Goal: Task Accomplishment & Management: Use online tool/utility

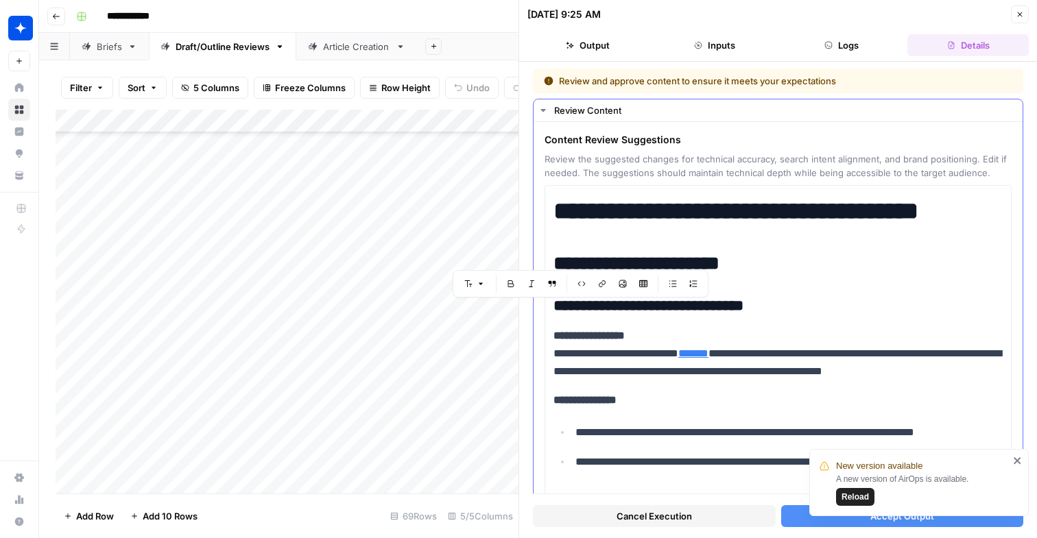
scroll to position [8818, 0]
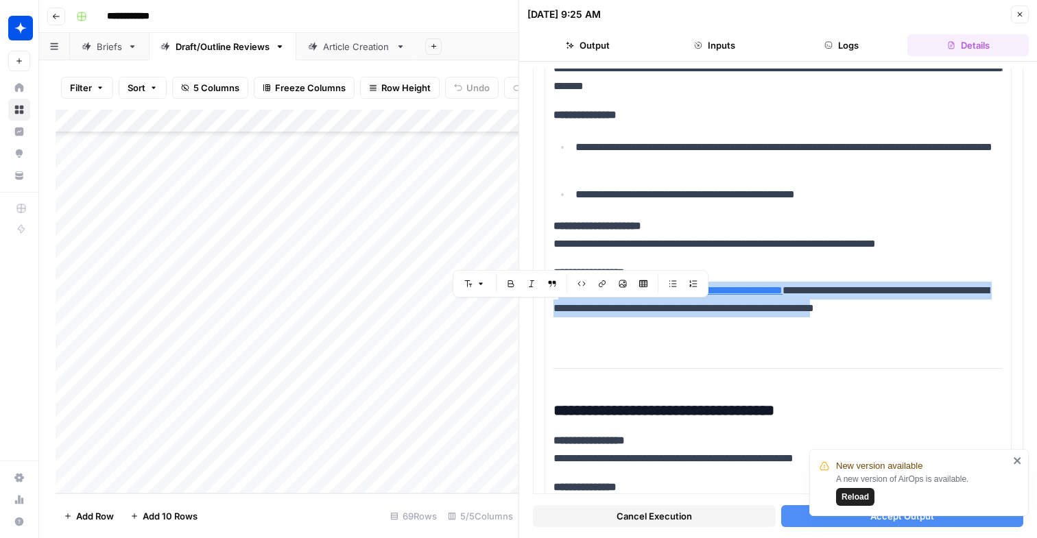
click at [1015, 20] on button "Close" at bounding box center [1020, 14] width 18 height 18
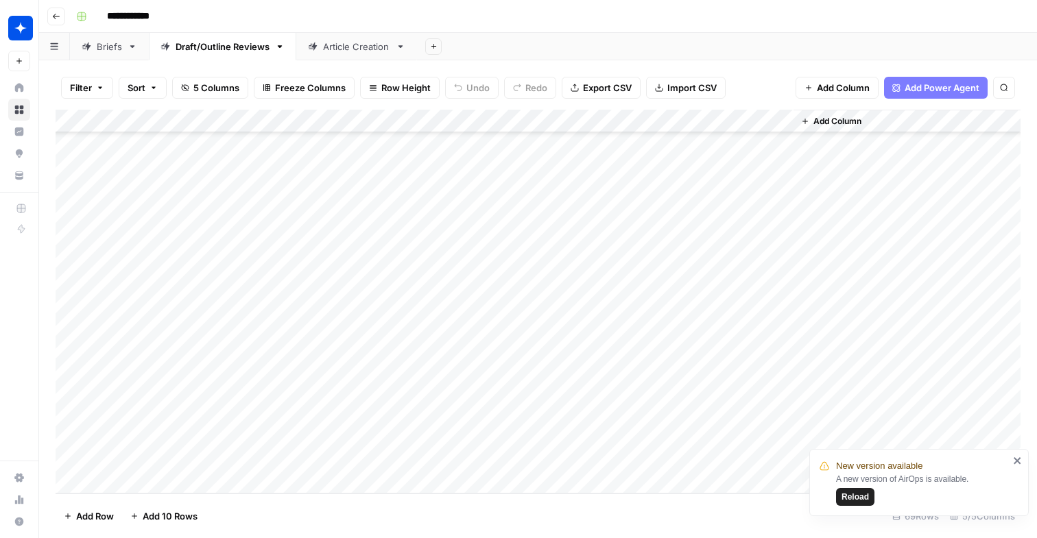
click at [347, 48] on div "Article Creation" at bounding box center [356, 47] width 67 height 14
click at [850, 496] on span "Reload" at bounding box center [855, 497] width 27 height 12
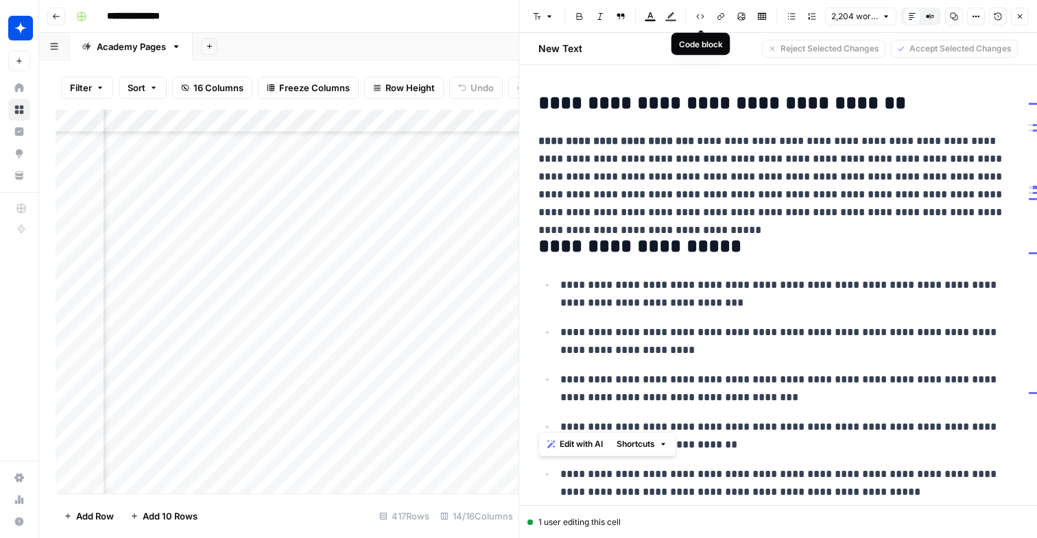
scroll to position [5753, 0]
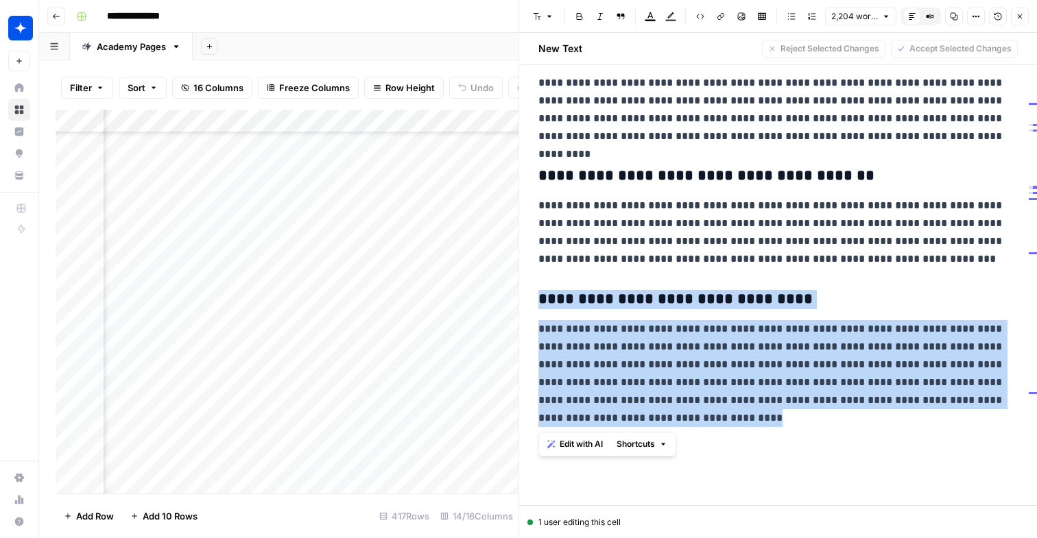
click at [1019, 10] on button "Close" at bounding box center [1020, 17] width 18 height 18
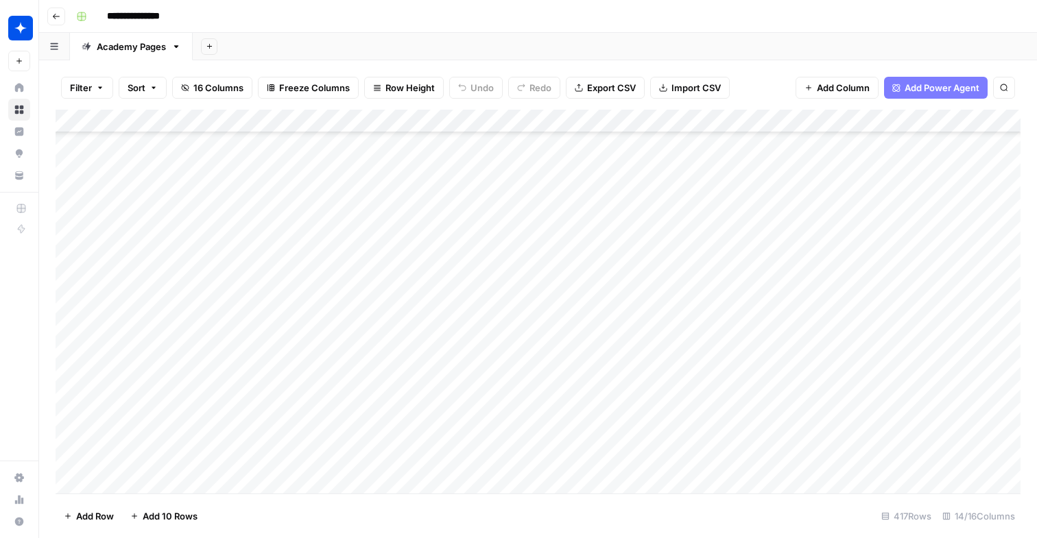
scroll to position [9386, 0]
click at [214, 486] on div "Add Column" at bounding box center [538, 302] width 965 height 384
type input "**********"
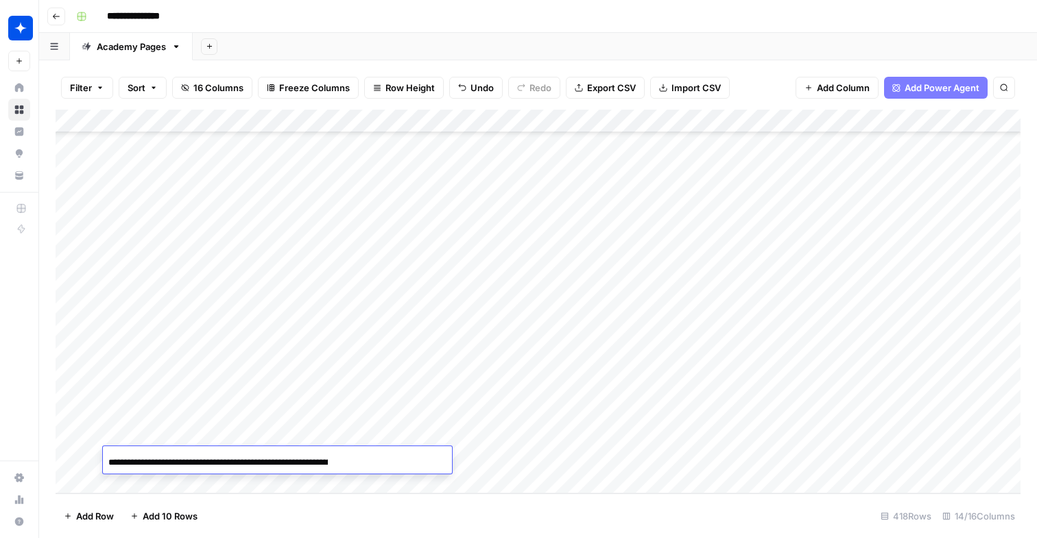
scroll to position [0, 88]
click at [486, 464] on div "Add Column" at bounding box center [538, 302] width 965 height 384
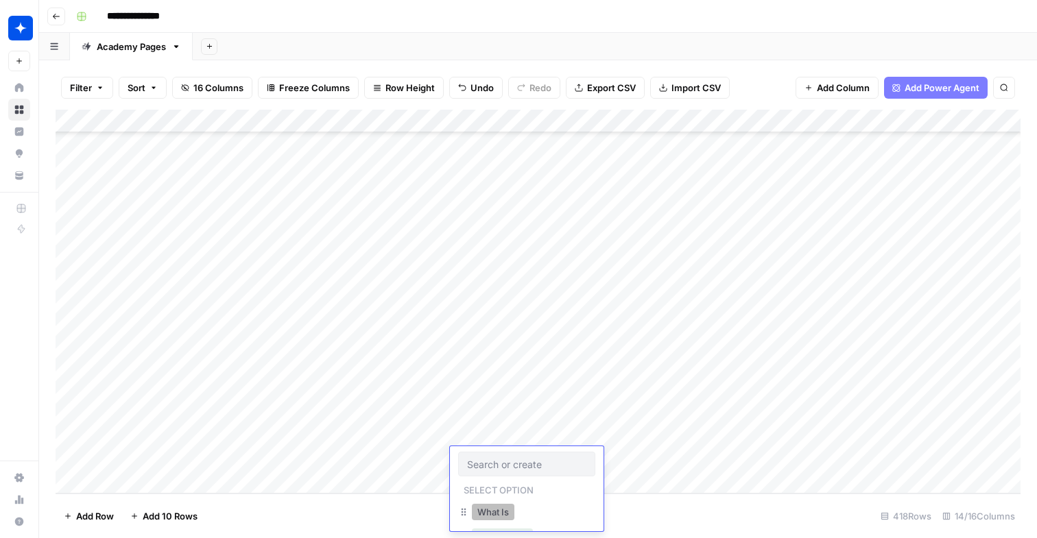
click at [490, 513] on button "What Is" at bounding box center [493, 512] width 43 height 16
click at [674, 459] on div "Add Column" at bounding box center [538, 302] width 965 height 384
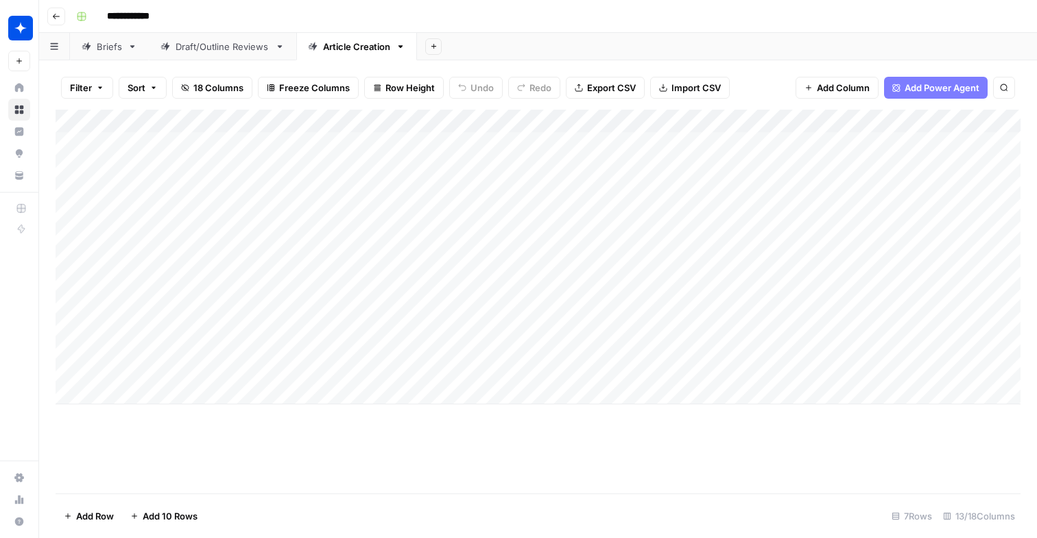
click at [498, 250] on div "Add Column" at bounding box center [538, 257] width 965 height 295
click at [219, 361] on div "Add Column" at bounding box center [538, 257] width 965 height 295
type textarea "**********"
click at [346, 363] on div "Add Column" at bounding box center [538, 257] width 965 height 295
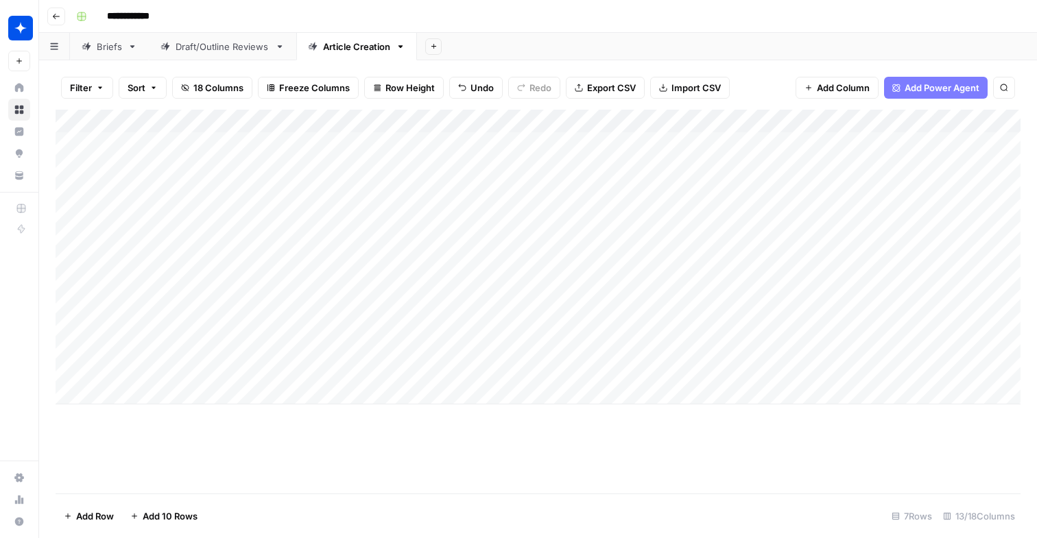
click at [329, 363] on div "Add Column" at bounding box center [538, 257] width 965 height 295
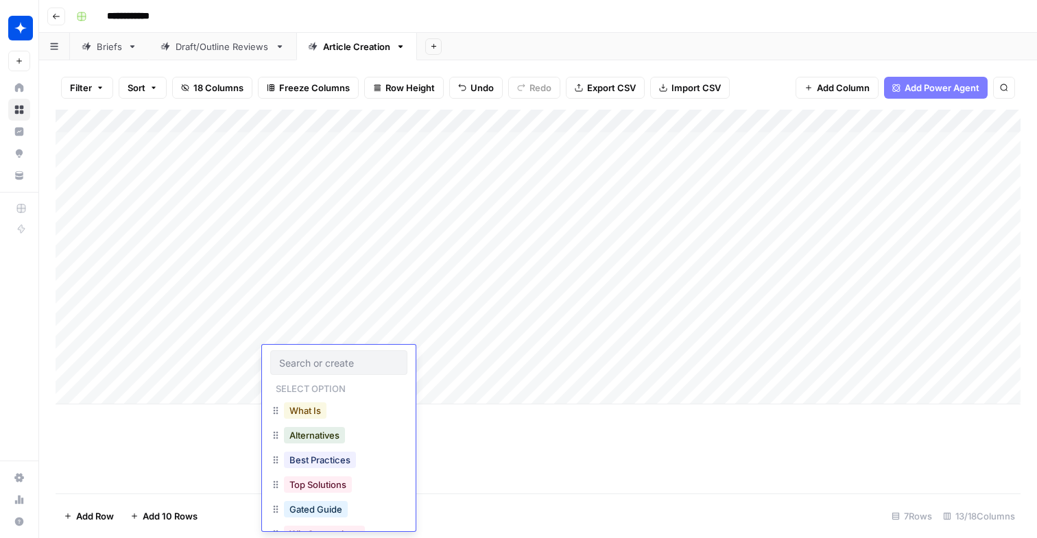
click at [318, 416] on button "What Is" at bounding box center [305, 411] width 43 height 16
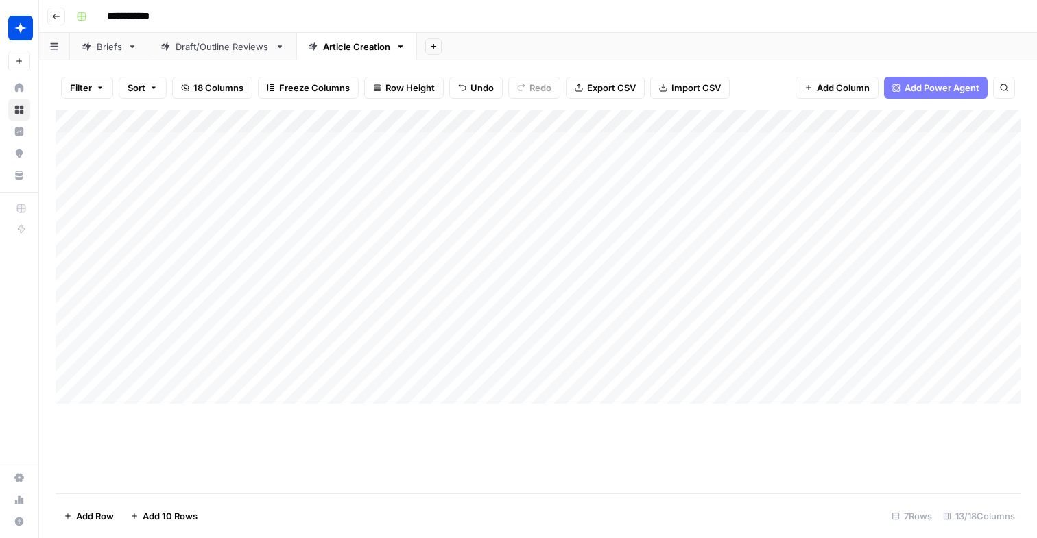
click at [506, 354] on div "Add Column" at bounding box center [538, 257] width 965 height 295
click at [492, 359] on div "Add Column" at bounding box center [538, 257] width 965 height 295
click at [174, 399] on div "Add Column" at bounding box center [538, 257] width 965 height 295
type textarea "**********"
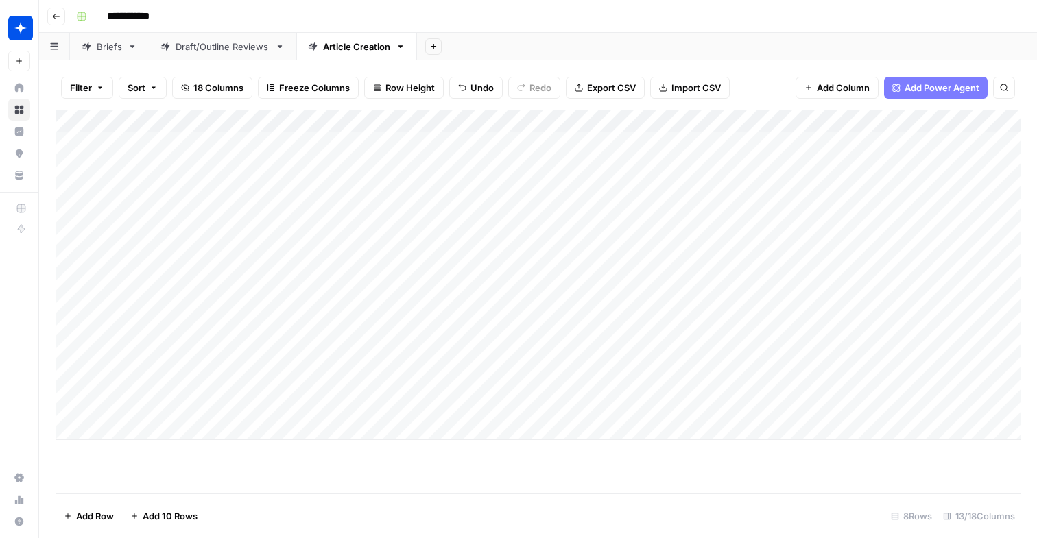
click at [333, 396] on div "Add Column" at bounding box center [538, 275] width 965 height 331
click at [323, 397] on div "Add Column" at bounding box center [538, 275] width 965 height 331
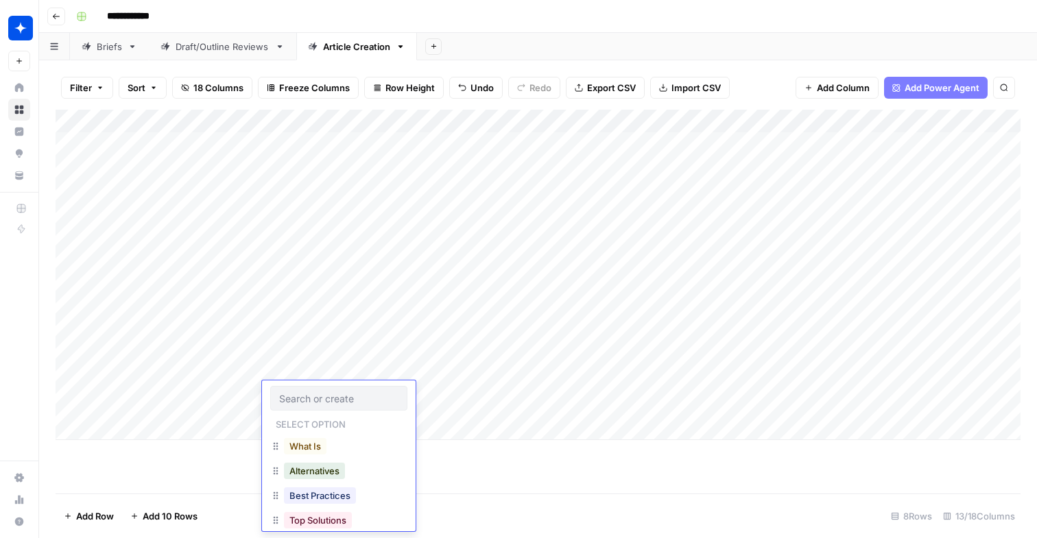
click at [323, 397] on input "text" at bounding box center [338, 398] width 119 height 12
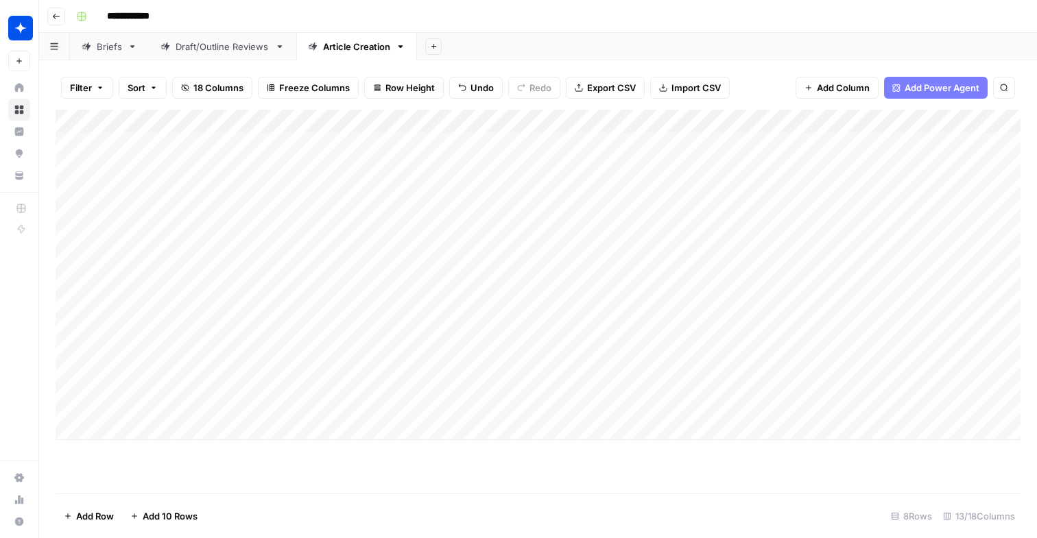
click at [174, 396] on div "Add Column" at bounding box center [538, 275] width 965 height 331
click at [174, 396] on textarea "**********" at bounding box center [212, 394] width 219 height 19
click at [357, 396] on div "Add Column" at bounding box center [538, 275] width 965 height 331
click at [336, 397] on div "Add Column" at bounding box center [538, 275] width 965 height 331
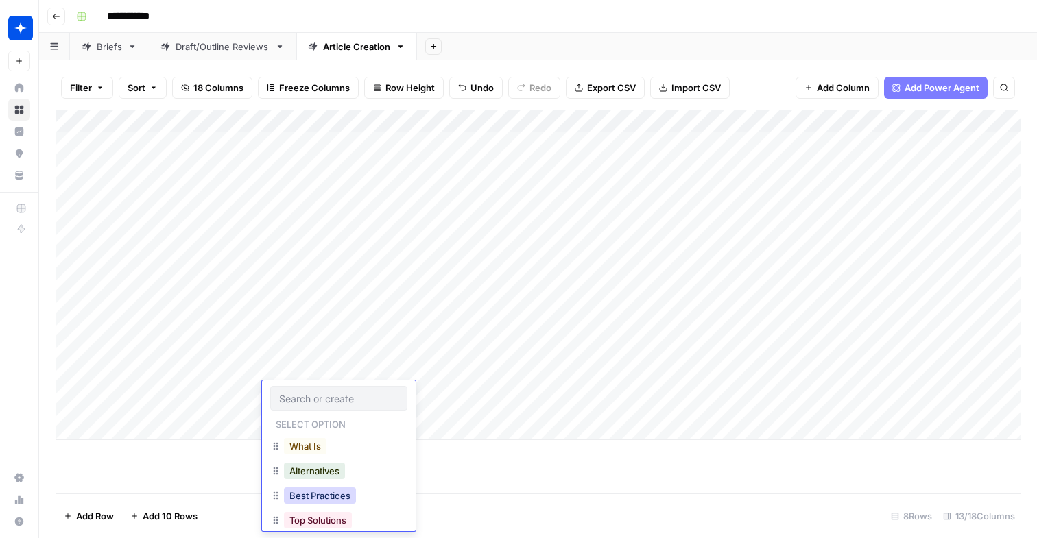
scroll to position [51, 0]
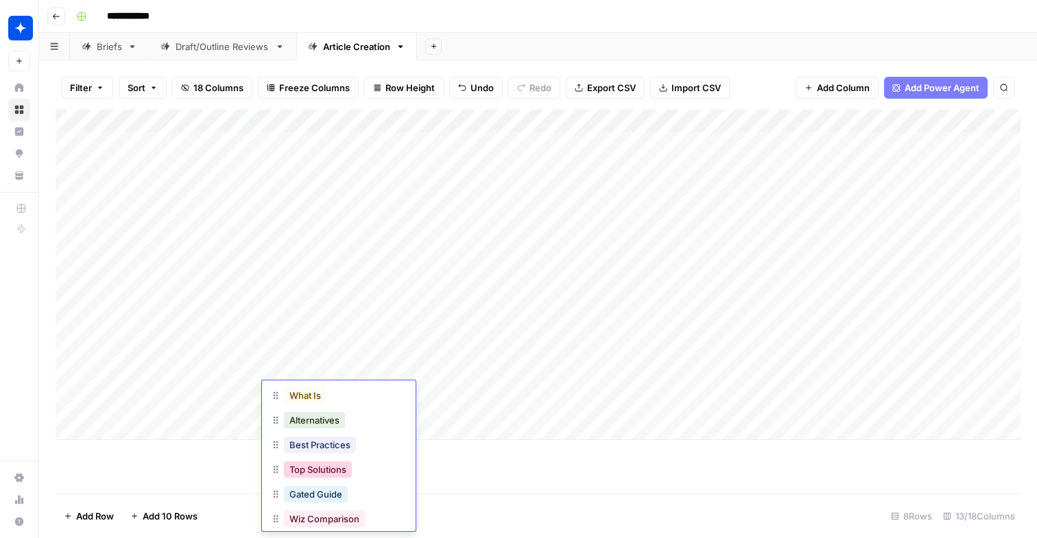
click at [335, 469] on button "Top Solutions" at bounding box center [318, 470] width 68 height 16
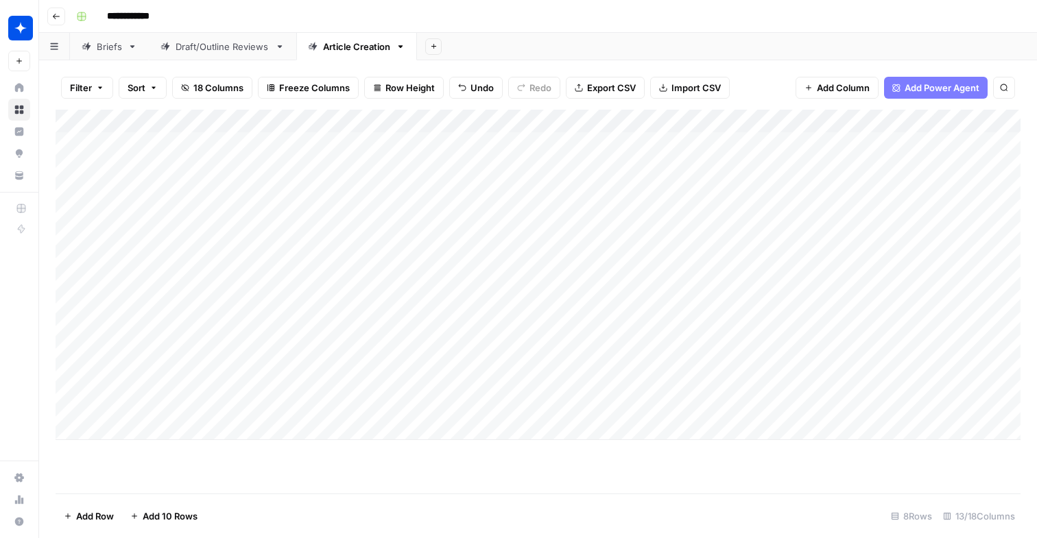
click at [449, 394] on div "Add Column" at bounding box center [538, 275] width 965 height 331
click at [431, 402] on div "Add Column" at bounding box center [538, 275] width 965 height 331
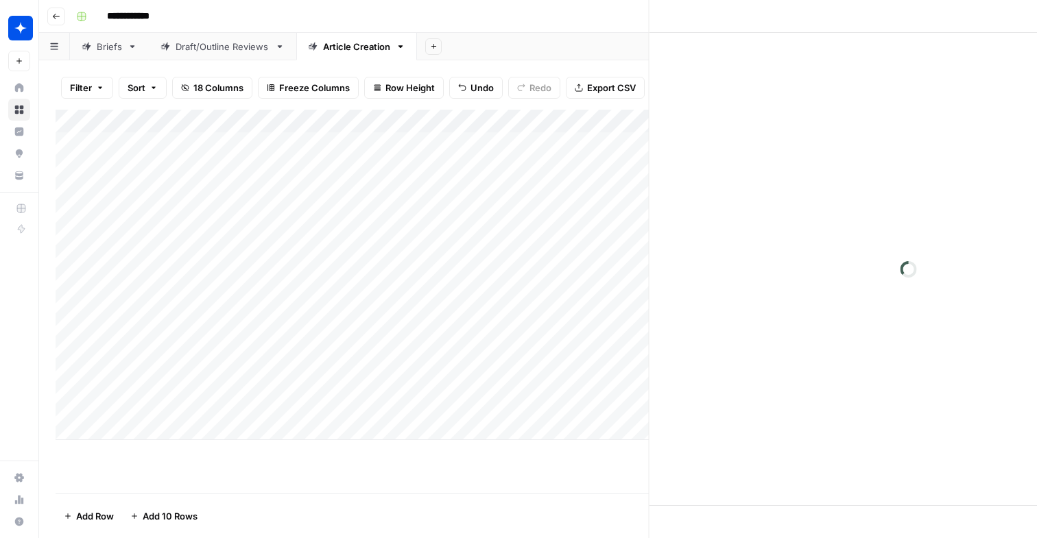
click at [431, 402] on div at bounding box center [448, 400] width 126 height 38
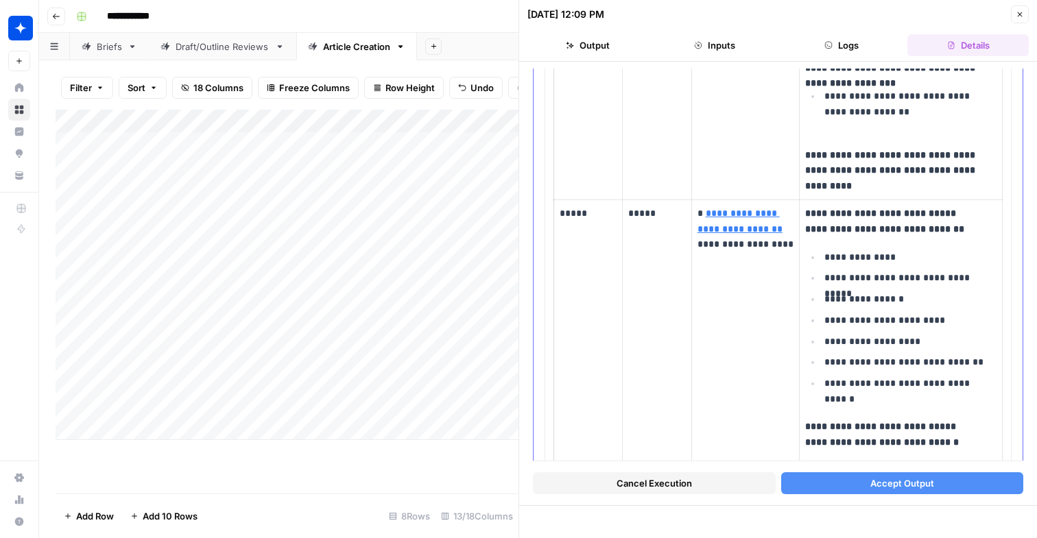
scroll to position [668, 0]
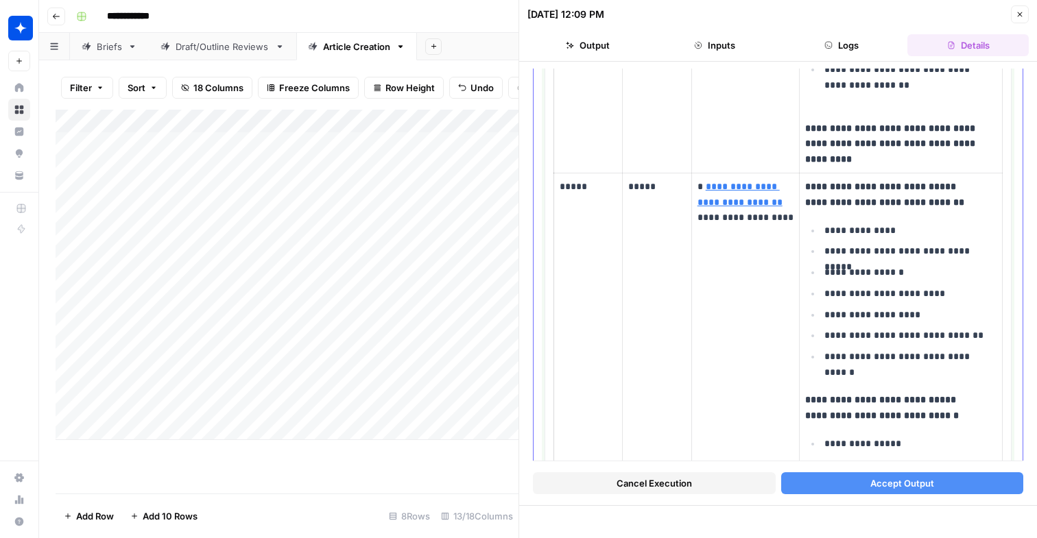
click at [584, 191] on p "*****" at bounding box center [588, 187] width 57 height 16
drag, startPoint x: 590, startPoint y: 189, endPoint x: 573, endPoint y: 189, distance: 17.1
click at [573, 189] on p "*****" at bounding box center [588, 187] width 57 height 16
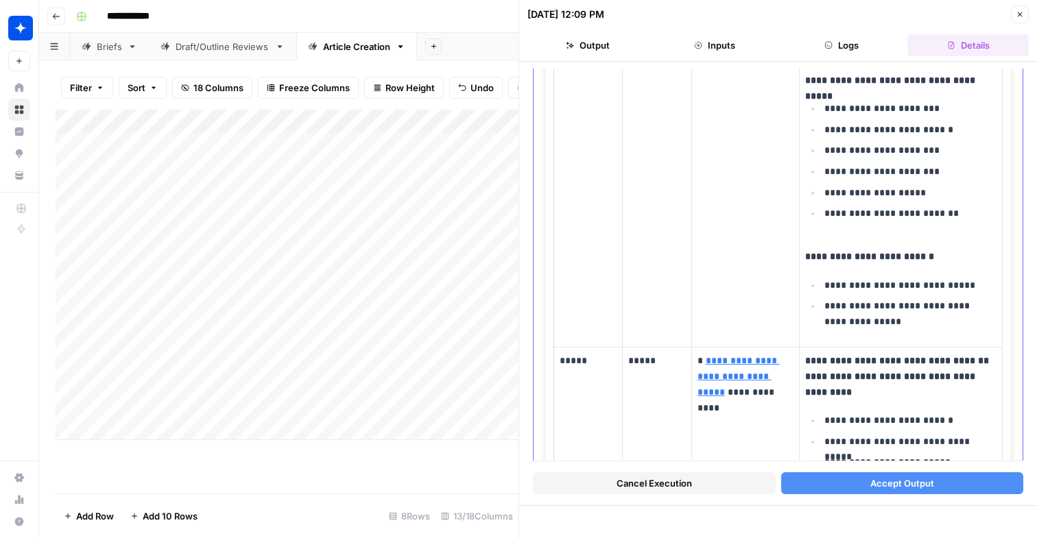
scroll to position [5620, 0]
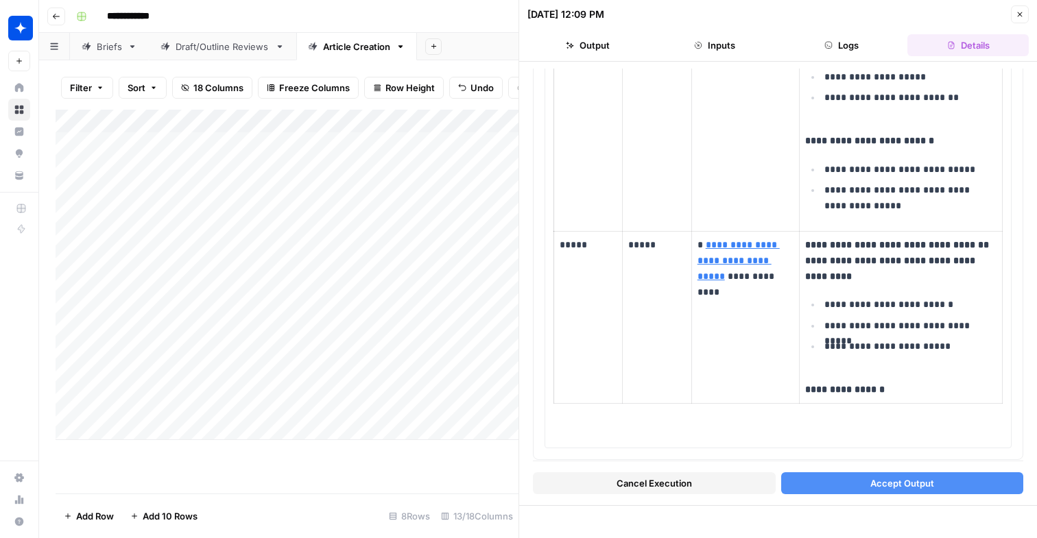
click at [800, 477] on button "Accept Output" at bounding box center [902, 484] width 243 height 22
click at [442, 366] on div "Add Column" at bounding box center [287, 275] width 463 height 331
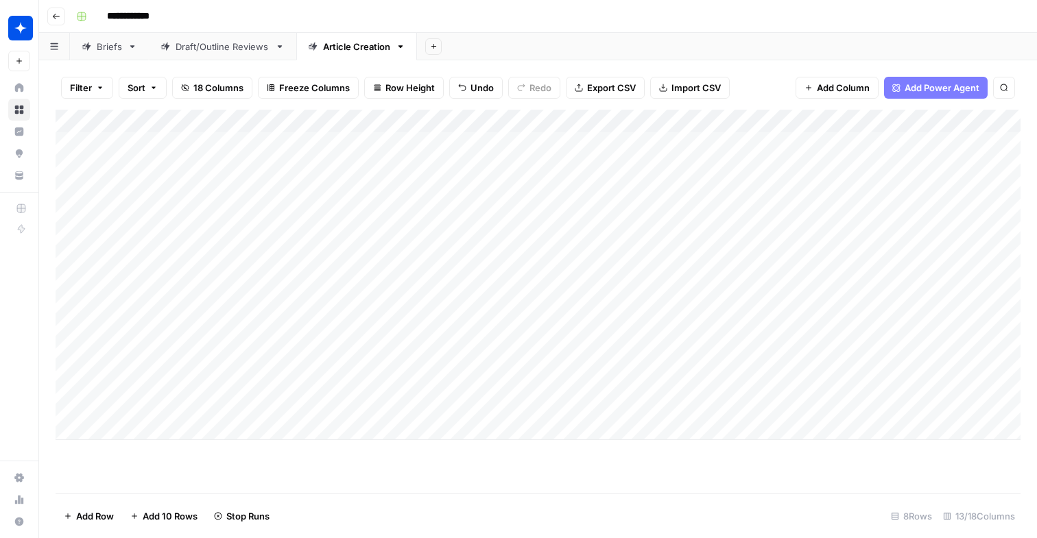
click at [444, 363] on div "Add Column" at bounding box center [538, 275] width 965 height 331
click at [444, 363] on div at bounding box center [448, 364] width 126 height 38
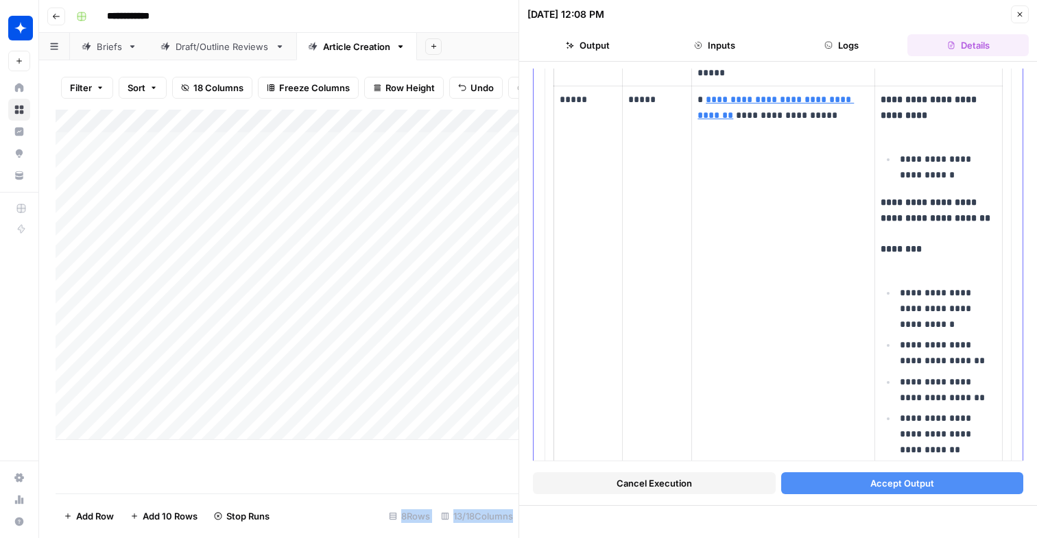
scroll to position [2088, 0]
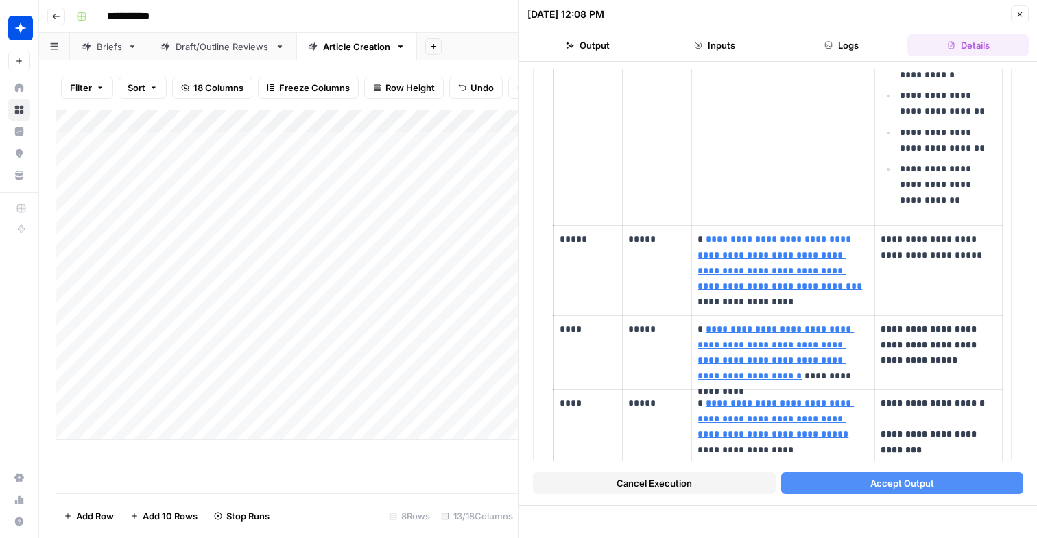
click at [872, 487] on span "Accept Output" at bounding box center [902, 484] width 64 height 14
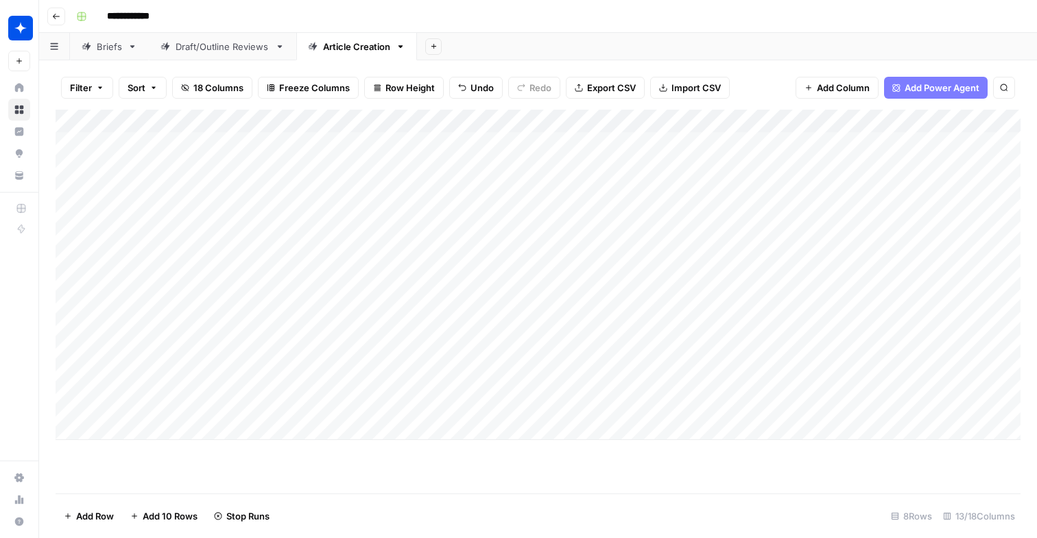
click at [429, 257] on div "Add Column" at bounding box center [538, 275] width 965 height 331
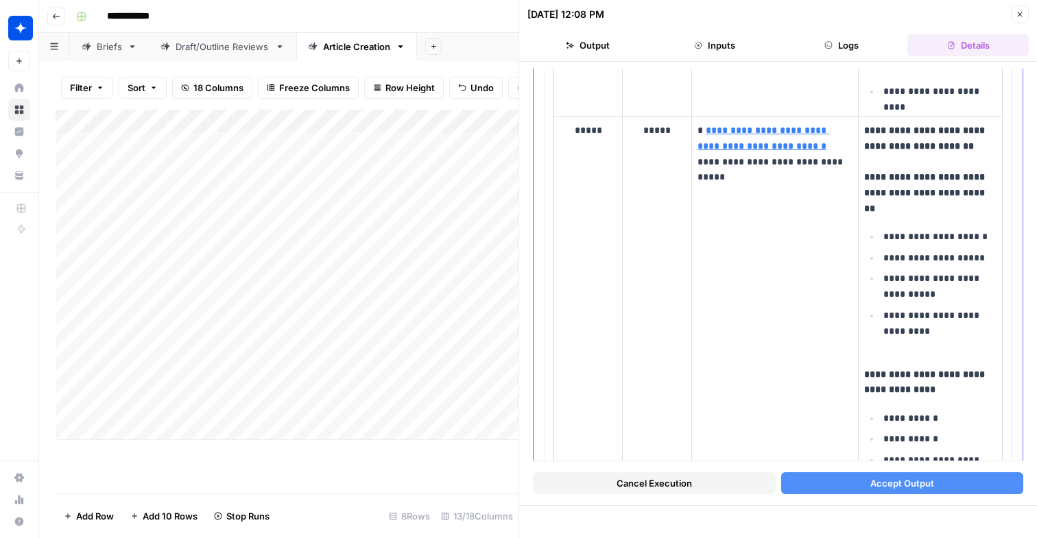
scroll to position [459, 0]
drag, startPoint x: 606, startPoint y: 131, endPoint x: 586, endPoint y: 131, distance: 19.2
click at [584, 131] on p "*****" at bounding box center [588, 132] width 57 height 16
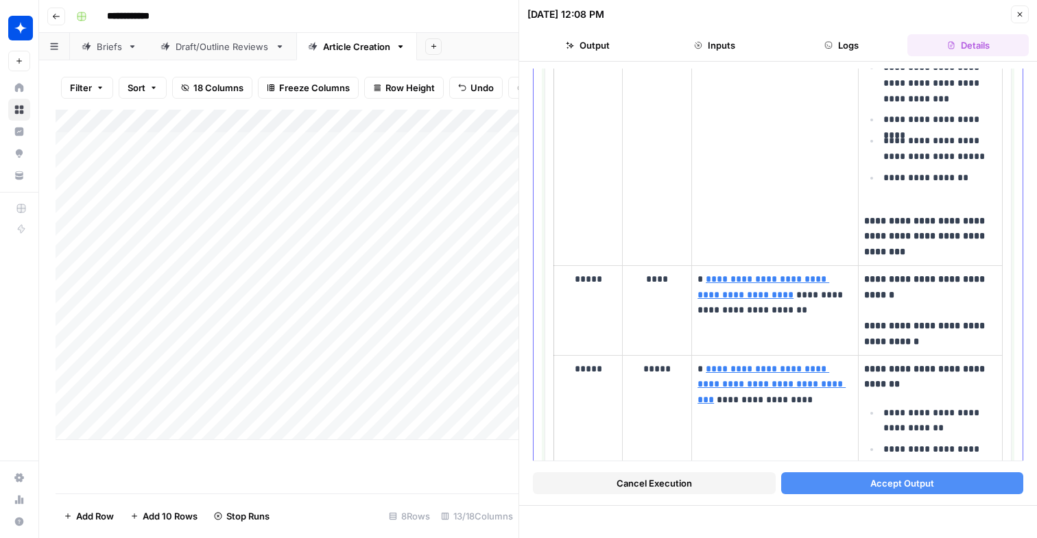
scroll to position [918, 0]
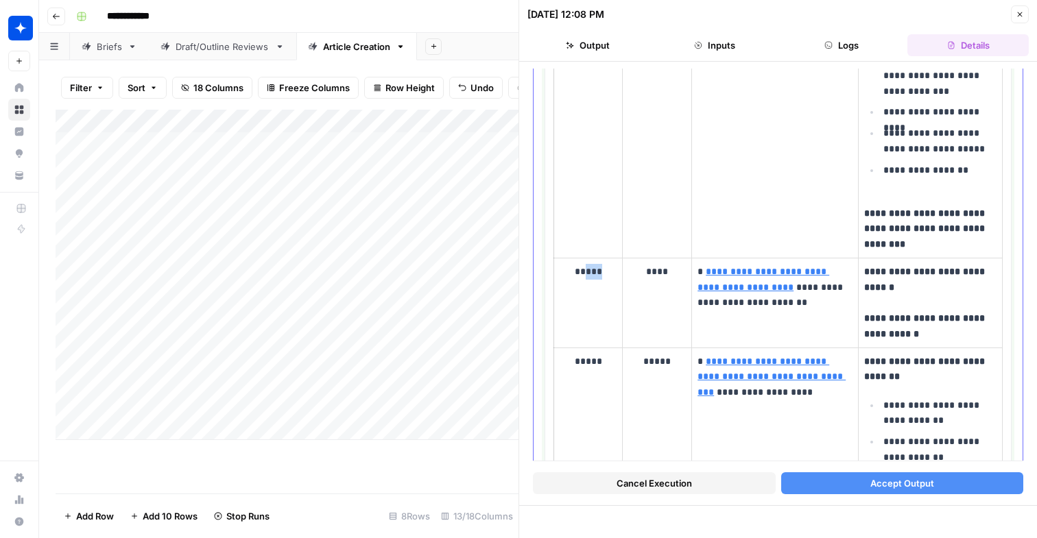
drag, startPoint x: 604, startPoint y: 272, endPoint x: 585, endPoint y: 272, distance: 18.5
click at [585, 272] on p "*****" at bounding box center [588, 272] width 57 height 16
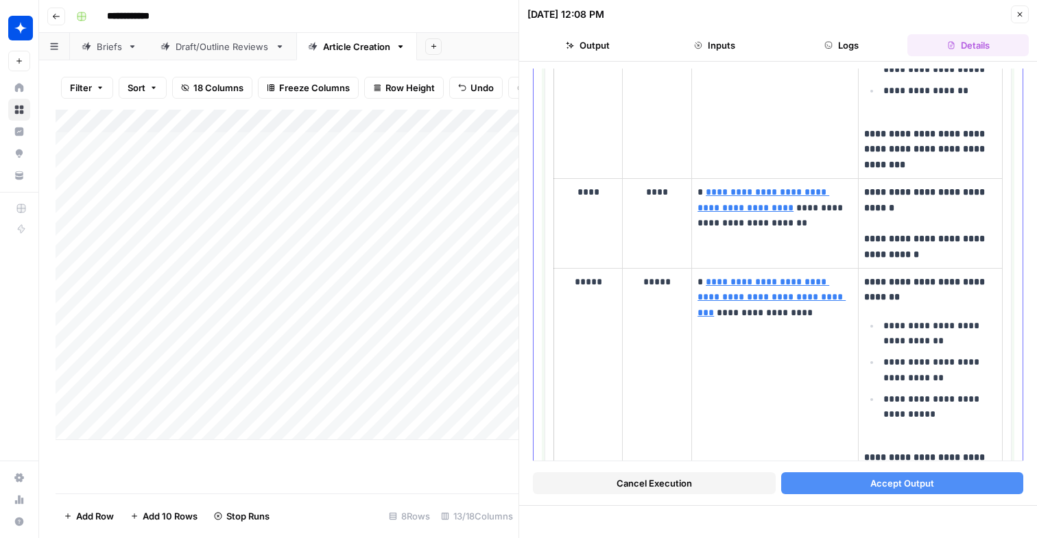
scroll to position [1008, 0]
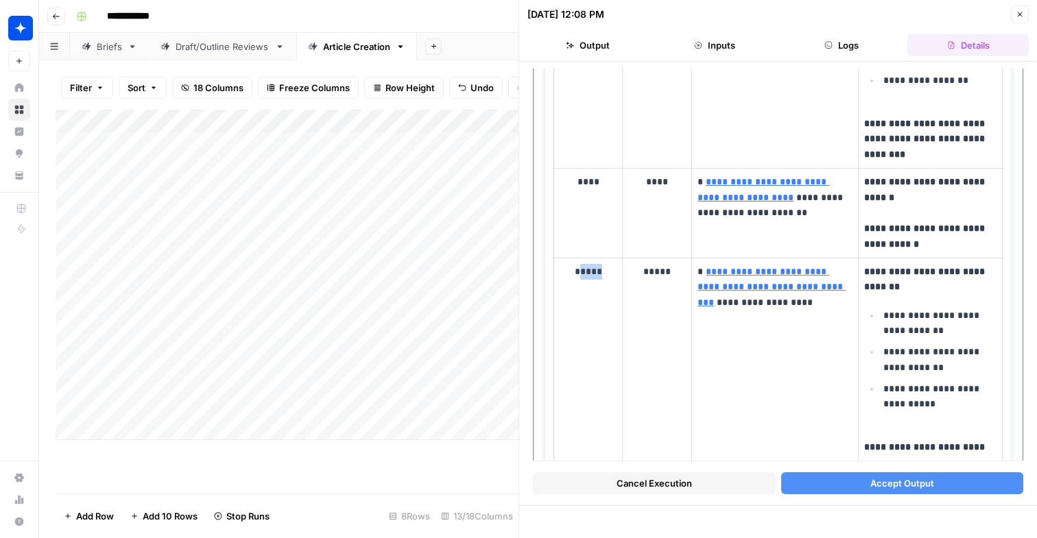
drag, startPoint x: 599, startPoint y: 269, endPoint x: 584, endPoint y: 269, distance: 15.1
click at [584, 269] on p "*****" at bounding box center [588, 272] width 57 height 16
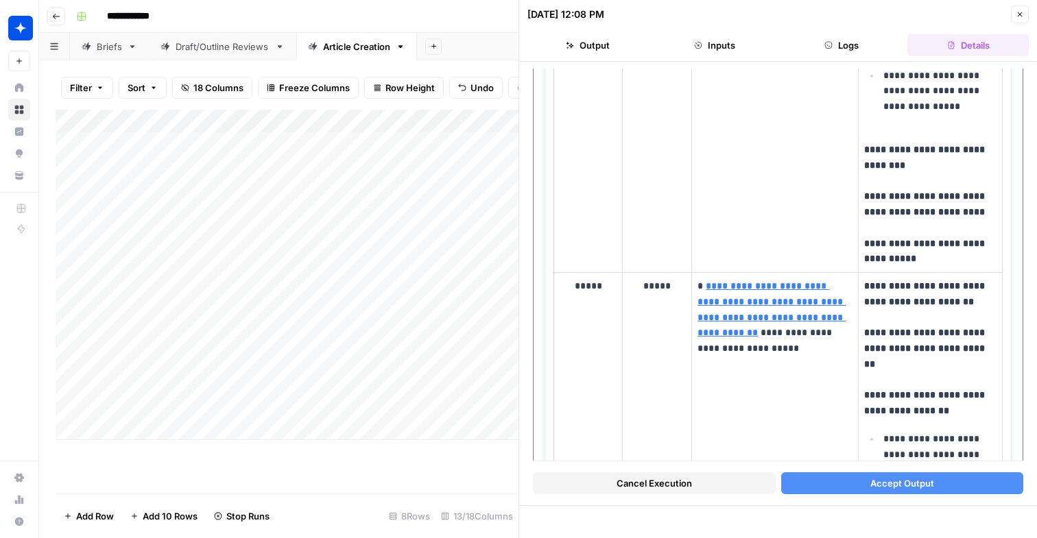
scroll to position [1676, 0]
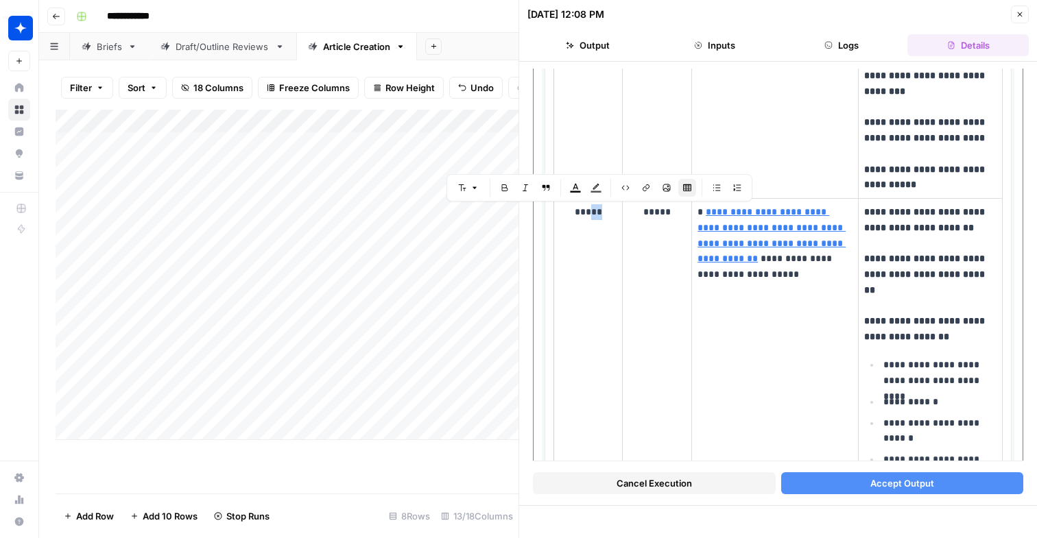
drag, startPoint x: 607, startPoint y: 213, endPoint x: 589, endPoint y: 213, distance: 17.8
click at [589, 213] on p "*****" at bounding box center [588, 212] width 57 height 16
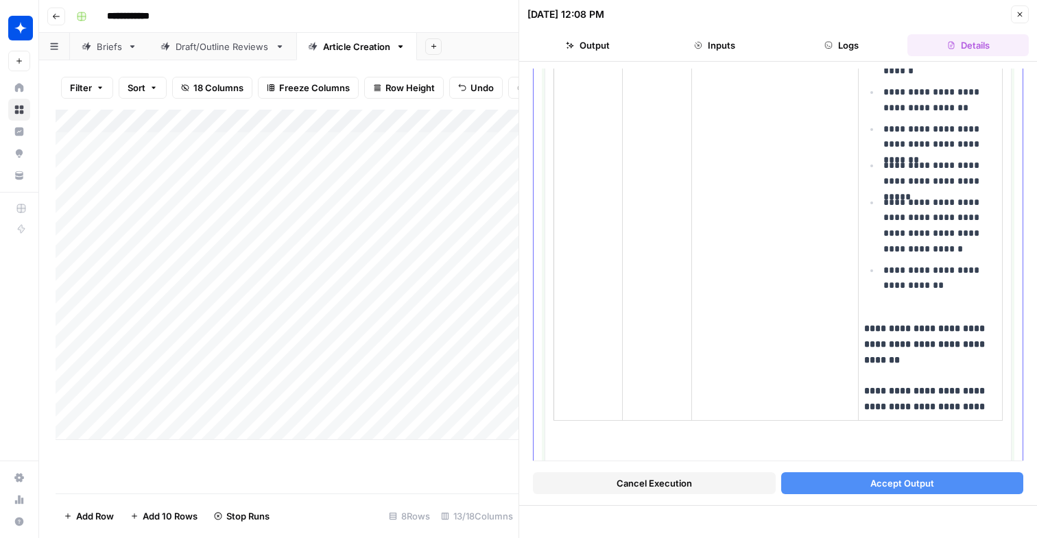
scroll to position [2105, 0]
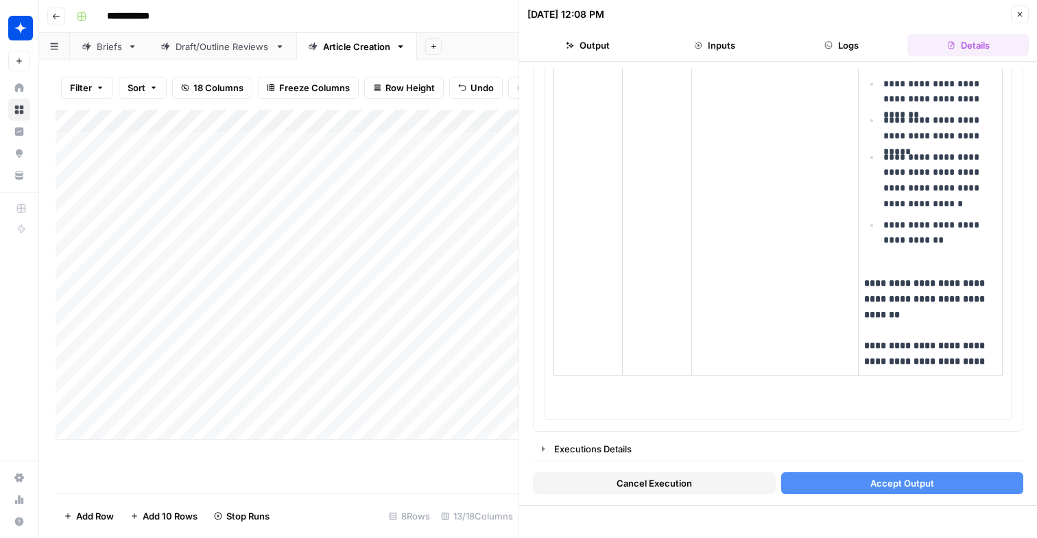
click at [843, 475] on button "Accept Output" at bounding box center [902, 484] width 243 height 22
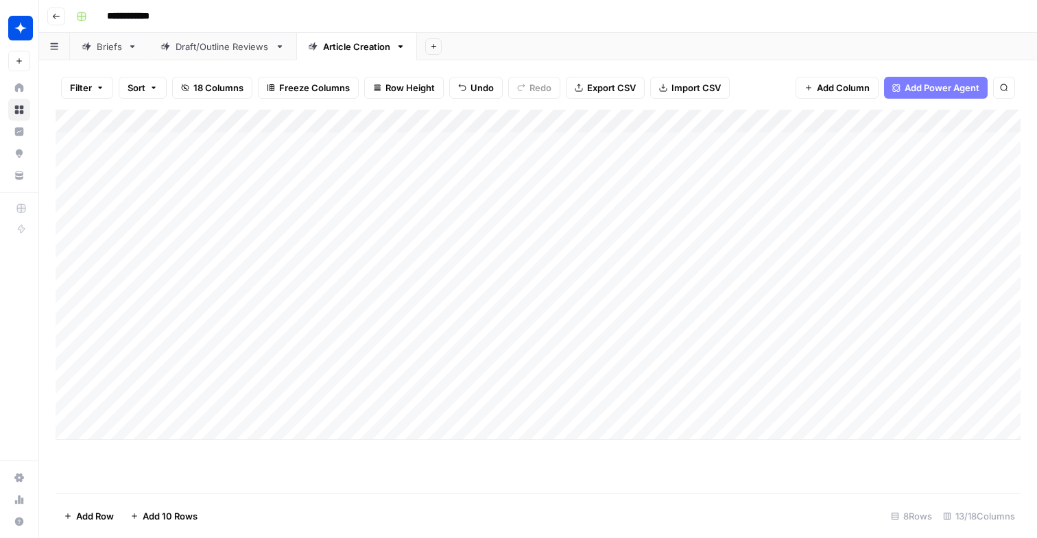
click at [431, 401] on div "Add Column" at bounding box center [538, 275] width 965 height 331
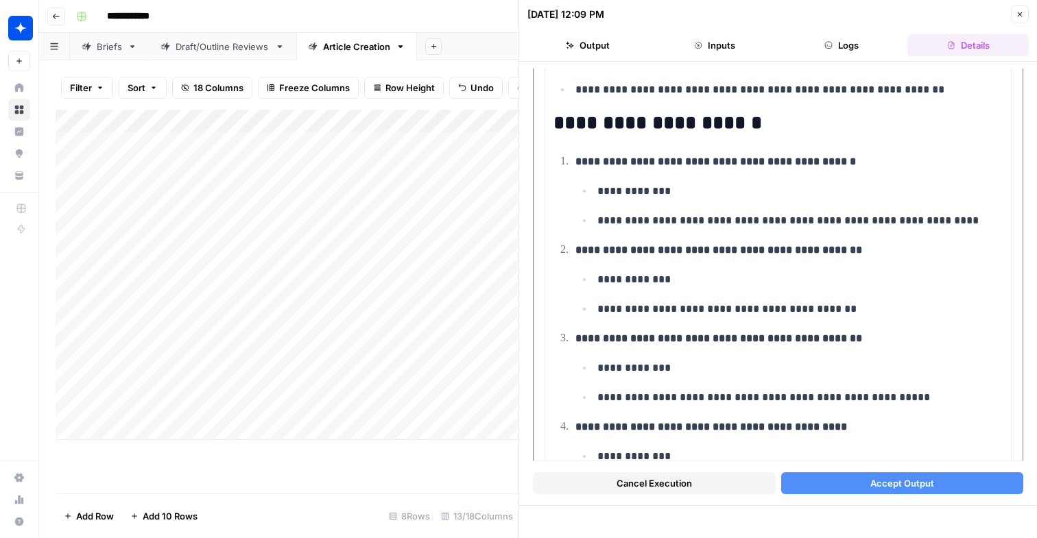
scroll to position [1228, 0]
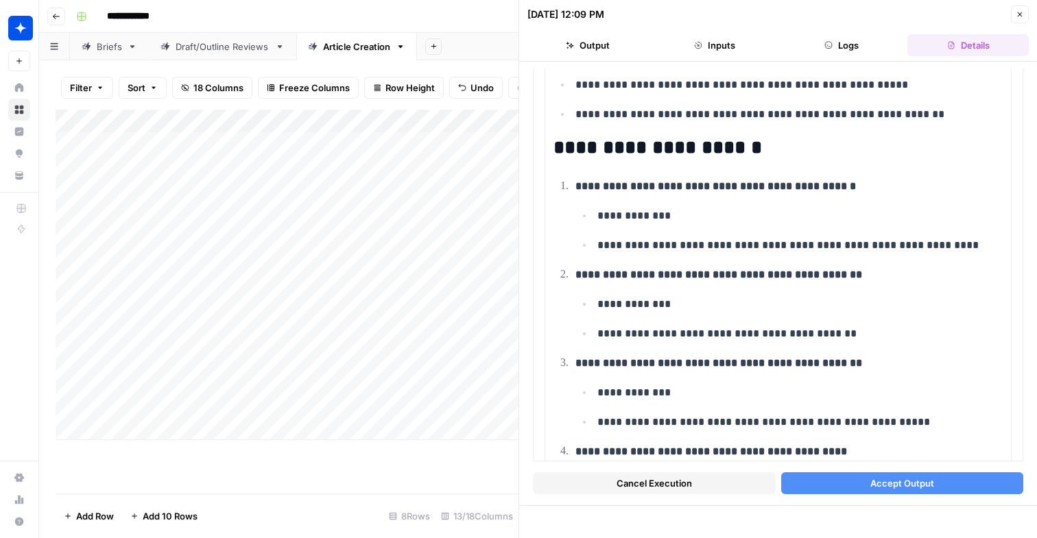
click at [811, 489] on button "Accept Output" at bounding box center [902, 484] width 243 height 22
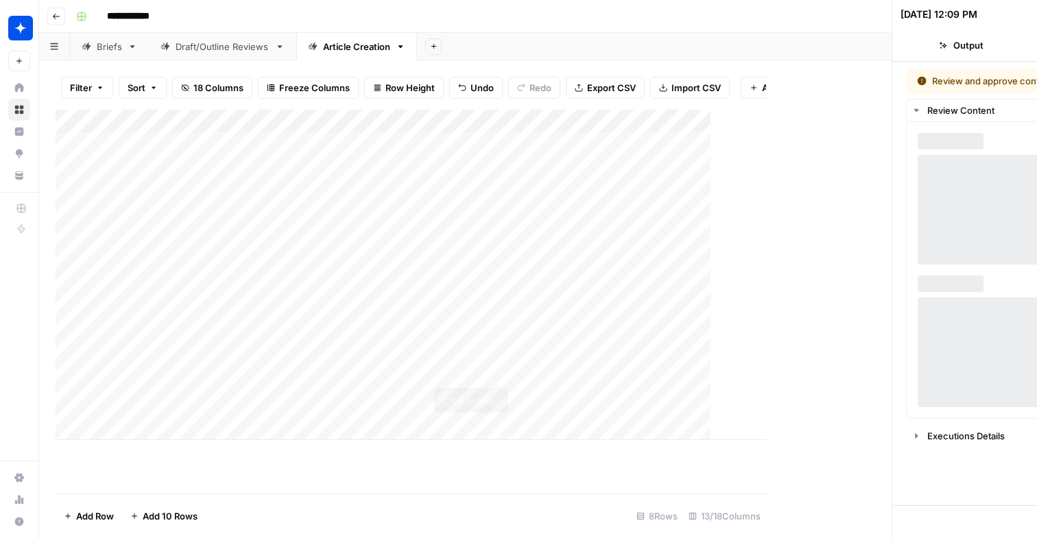
click at [436, 368] on div "Add Column" at bounding box center [411, 275] width 711 height 331
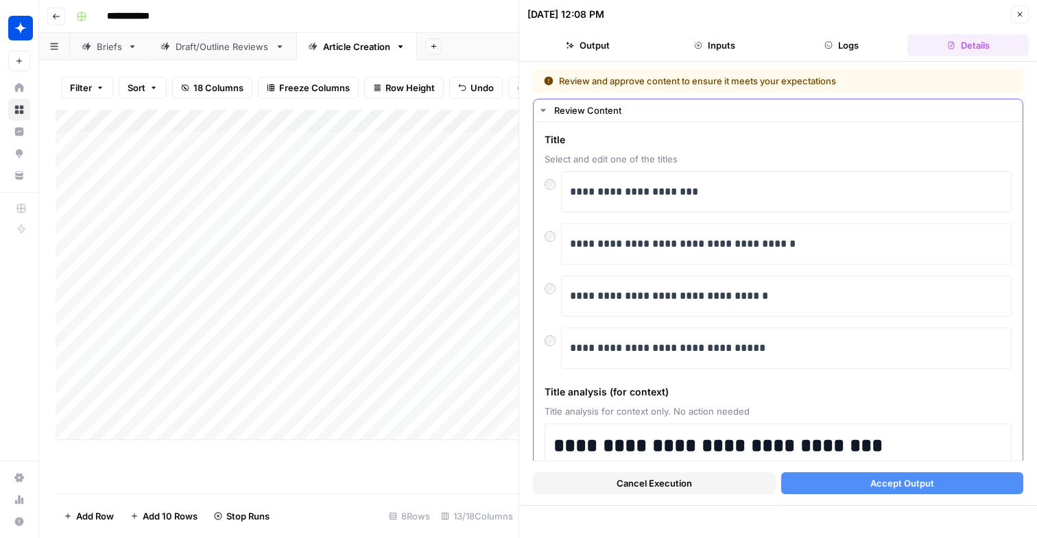
click at [871, 490] on button "Accept Output" at bounding box center [902, 484] width 243 height 22
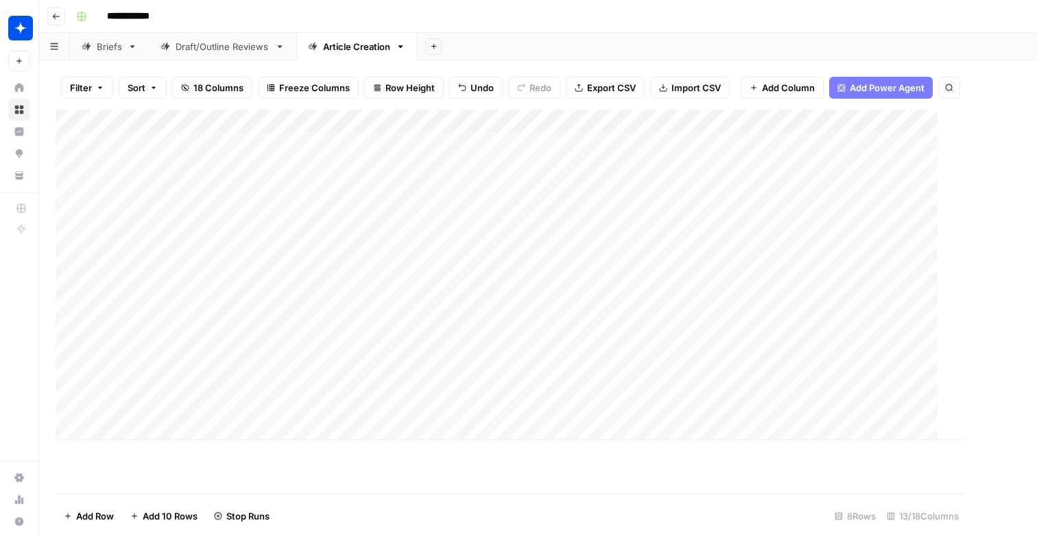
click at [445, 250] on div "Add Column" at bounding box center [510, 275] width 909 height 331
click at [445, 250] on div "Add Column" at bounding box center [538, 275] width 965 height 331
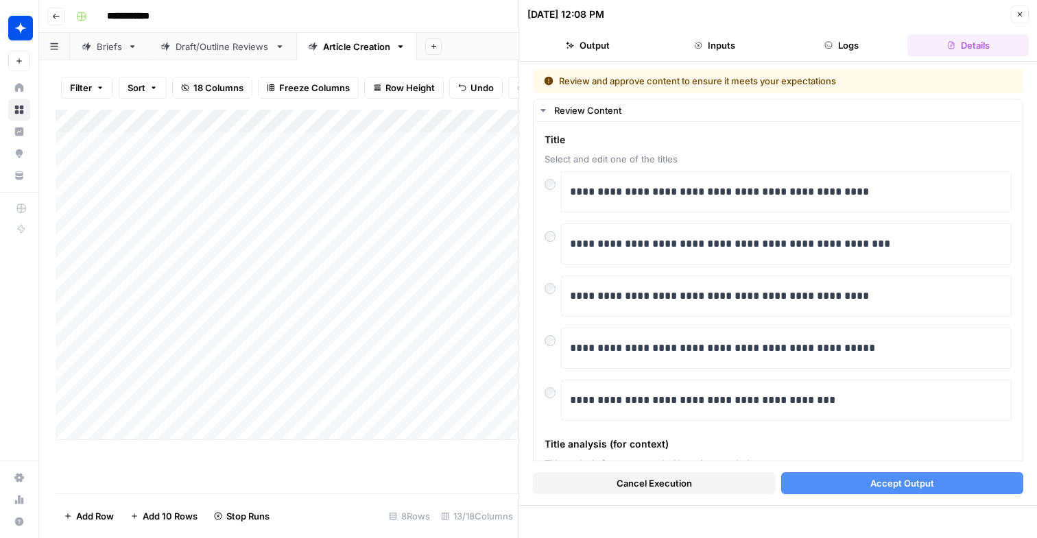
click at [902, 488] on span "Accept Output" at bounding box center [902, 484] width 64 height 14
